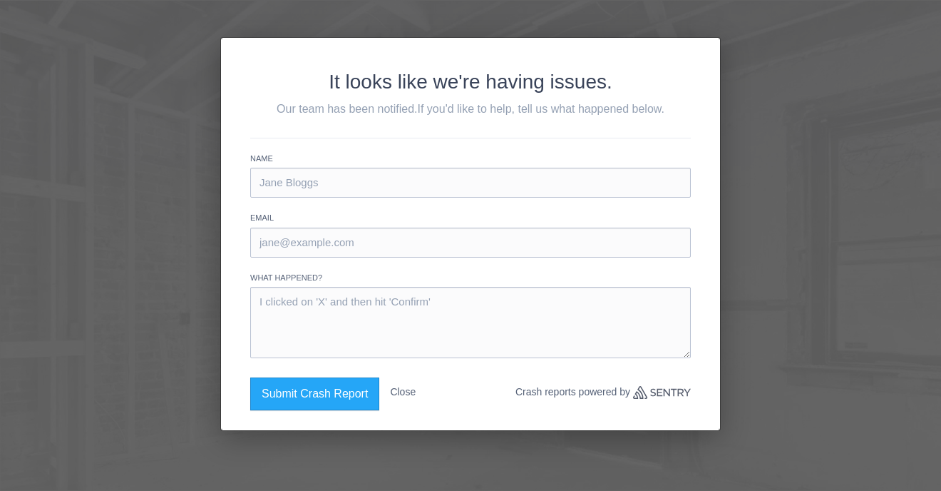
click at [407, 392] on button "Close" at bounding box center [403, 391] width 26 height 29
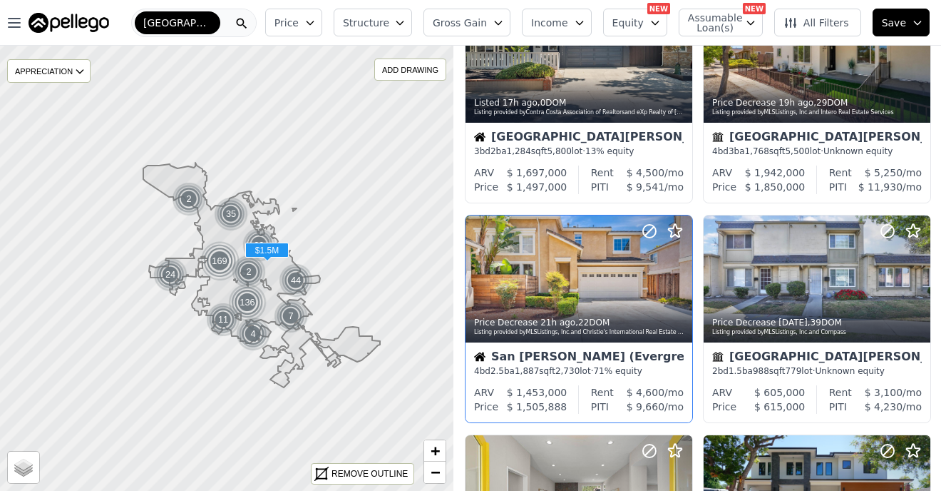
scroll to position [750, 0]
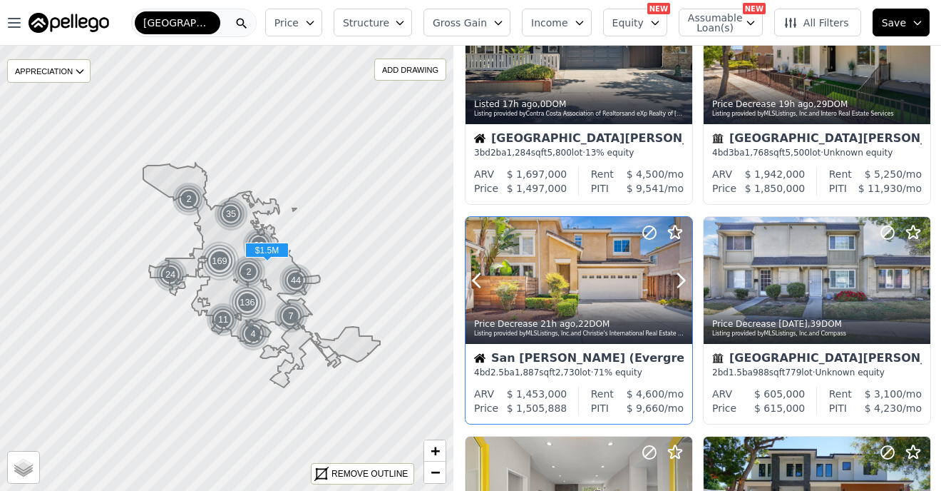
click at [590, 250] on div at bounding box center [579, 281] width 227 height 128
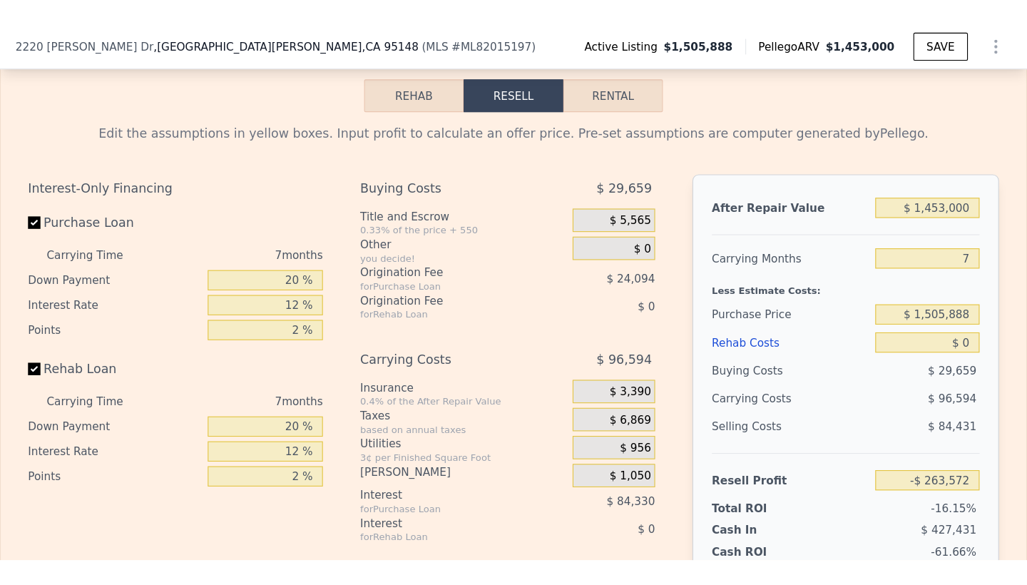
scroll to position [2404, 0]
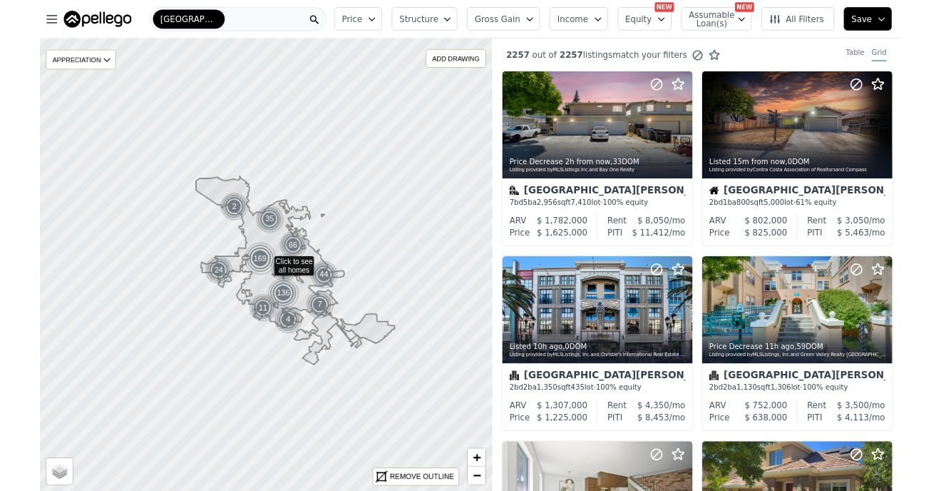
scroll to position [750, 0]
